Goal: Task Accomplishment & Management: Manage account settings

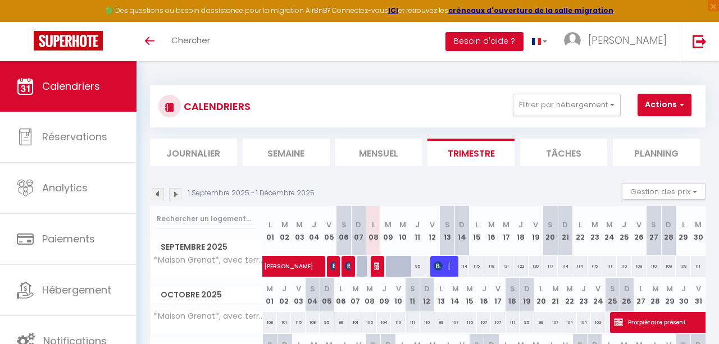
click at [445, 270] on span "[PERSON_NAME]" at bounding box center [444, 266] width 20 height 21
select select "OK"
select select "KO"
select select "0"
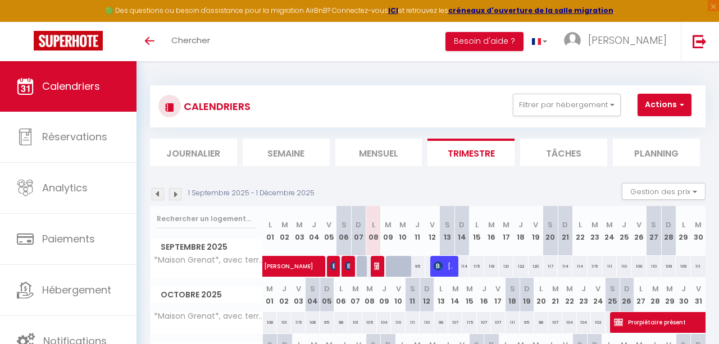
select select "1"
select select
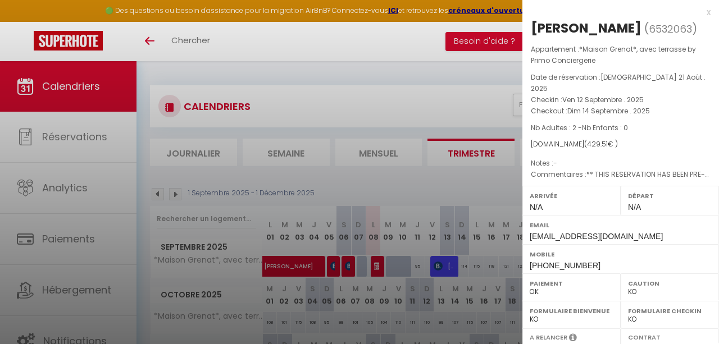
select select "40039"
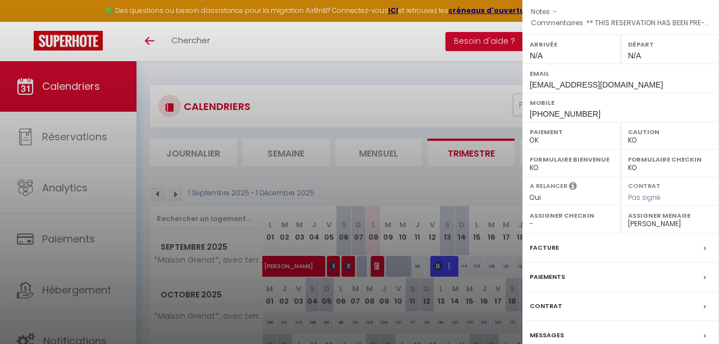
scroll to position [187, 0]
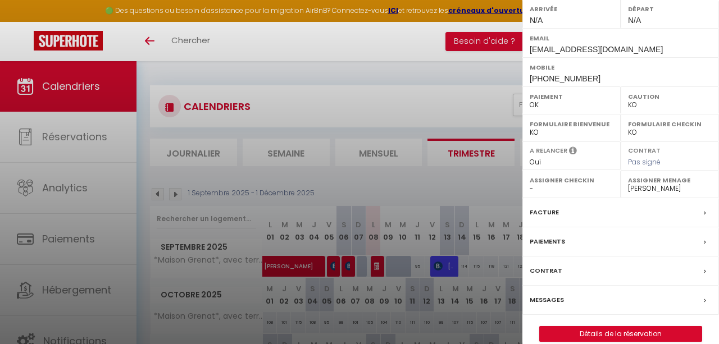
click at [548, 207] on label "Facture" at bounding box center [544, 213] width 29 height 12
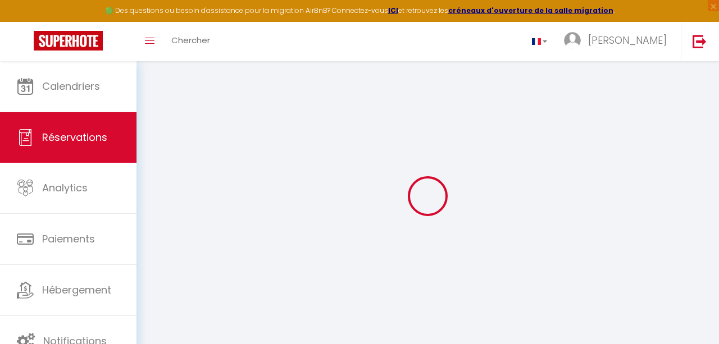
select select "taxes"
select select
checkbox input "false"
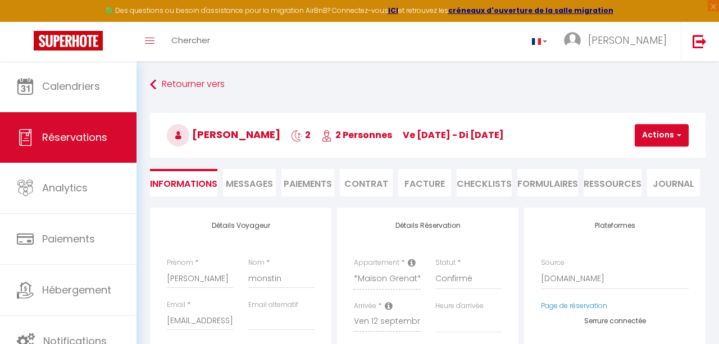
select select
checkbox input "false"
type textarea "** THIS RESERVATION HAS BEEN PRE-PAID ** BOOKING NOTE : Payment charge is EUR 6…"
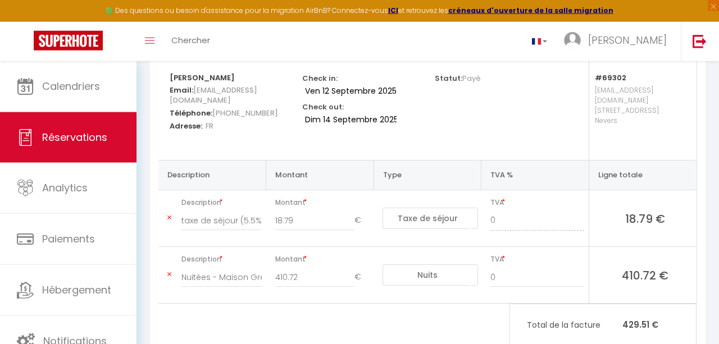
scroll to position [153, 0]
